Goal: Book appointment/travel/reservation

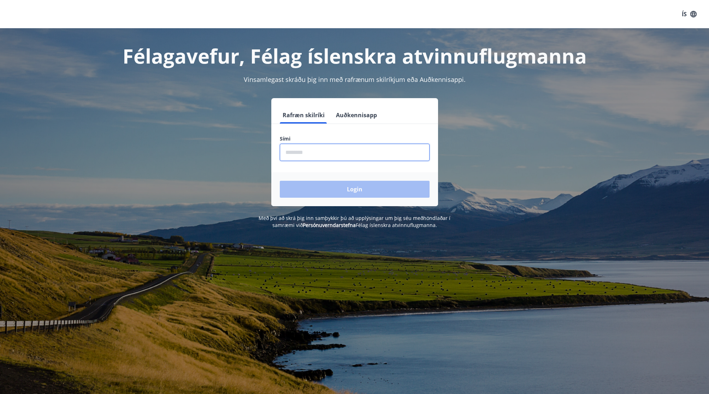
click at [348, 150] on input "phone" at bounding box center [355, 152] width 150 height 17
type input "********"
click at [354, 189] on button "Login" at bounding box center [355, 189] width 150 height 17
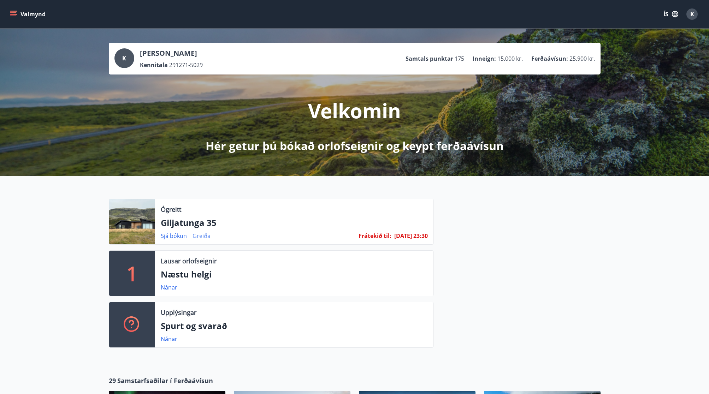
click at [205, 236] on link "Greiða" at bounding box center [202, 236] width 18 height 8
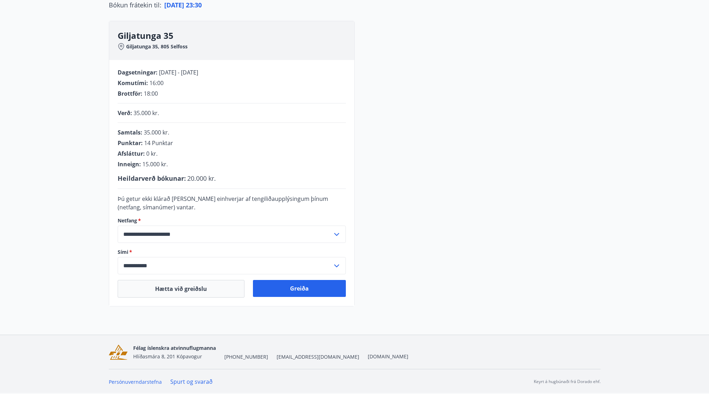
scroll to position [84, 0]
click at [300, 289] on button "Greiða" at bounding box center [299, 288] width 93 height 17
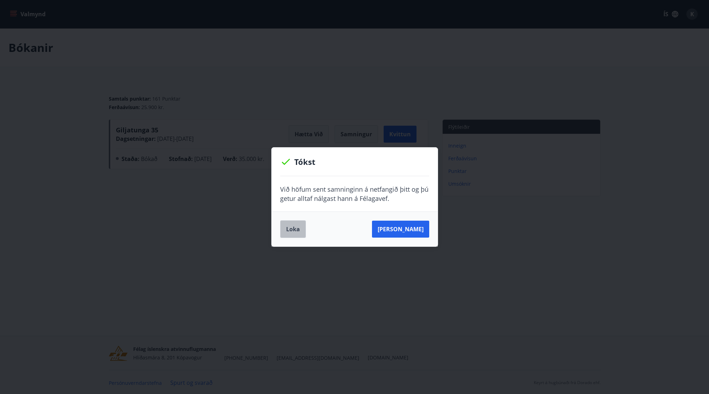
click at [293, 227] on button "Loka" at bounding box center [293, 229] width 26 height 18
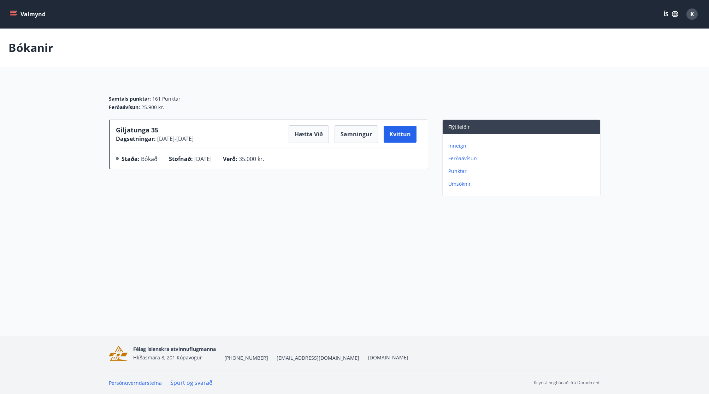
click at [132, 130] on span "Giljatunga 35" at bounding box center [137, 130] width 42 height 8
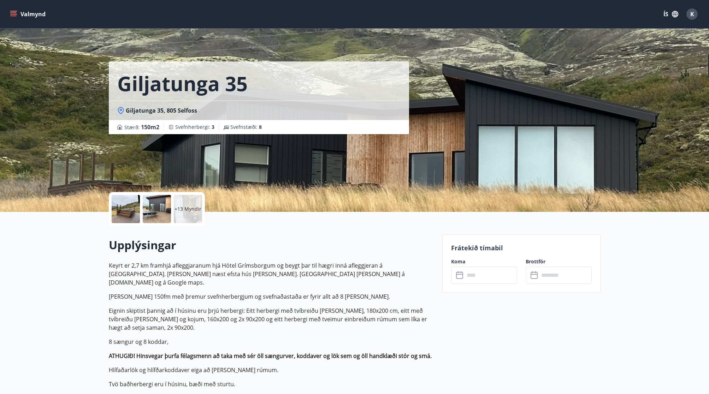
click at [14, 13] on icon "menu" at bounding box center [13, 12] width 6 height 1
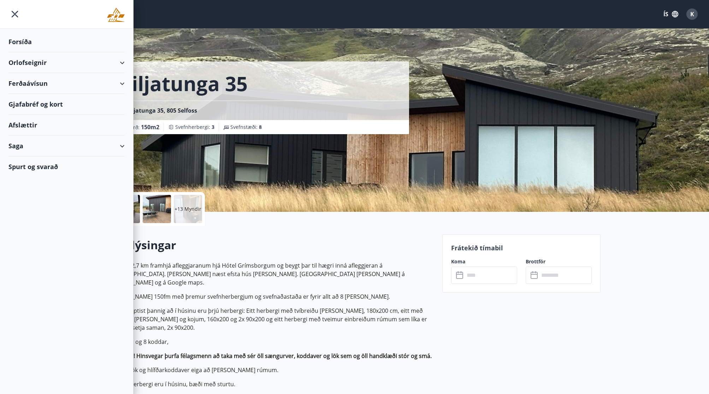
click at [36, 62] on div "Orlofseignir" at bounding box center [66, 62] width 116 height 21
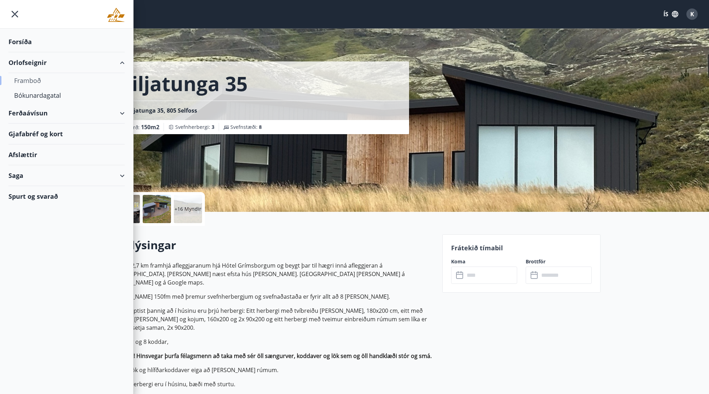
click at [33, 80] on div "Framboð" at bounding box center [66, 80] width 105 height 15
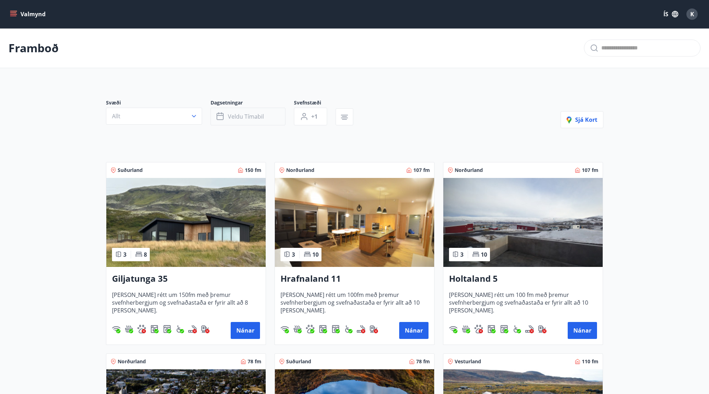
click at [231, 115] on span "Veldu tímabil" at bounding box center [246, 117] width 36 height 8
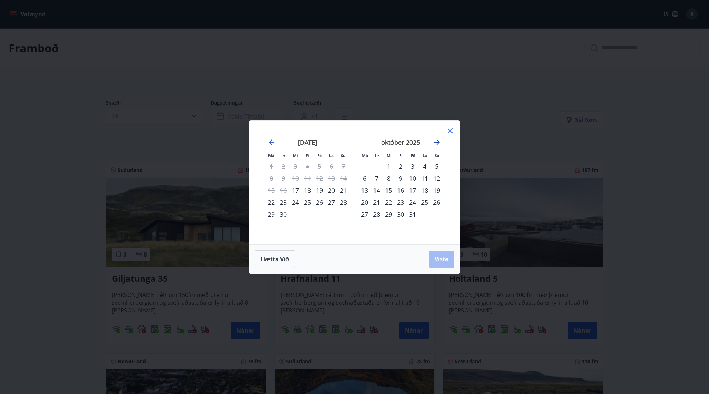
click at [436, 141] on icon "Move forward to switch to the next month." at bounding box center [437, 142] width 8 height 8
click at [364, 202] on div "22" at bounding box center [365, 202] width 12 height 12
click at [366, 214] on div "29" at bounding box center [365, 214] width 12 height 12
click at [441, 259] on span "Vista" at bounding box center [442, 259] width 14 height 8
